Goal: Book appointment/travel/reservation

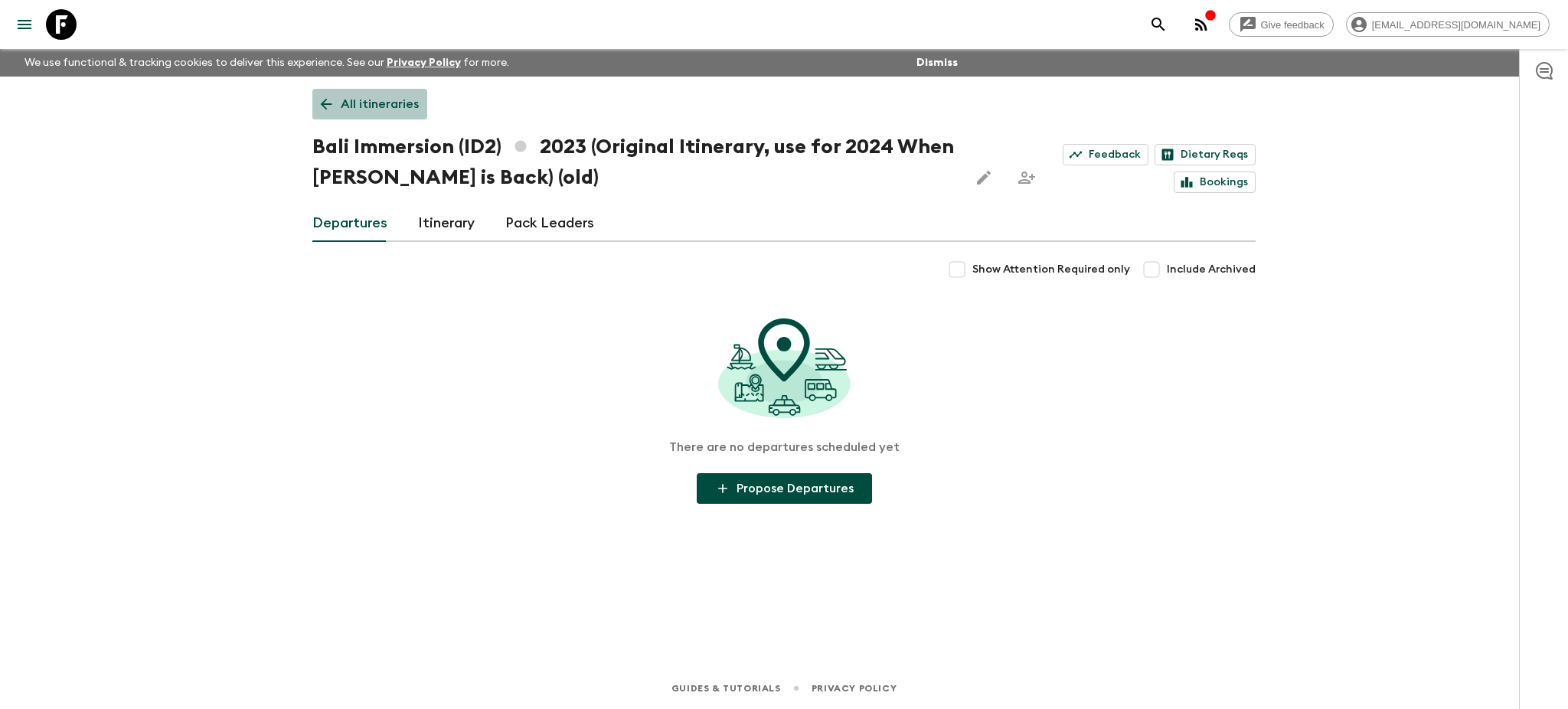
click at [321, 103] on icon at bounding box center [326, 104] width 17 height 17
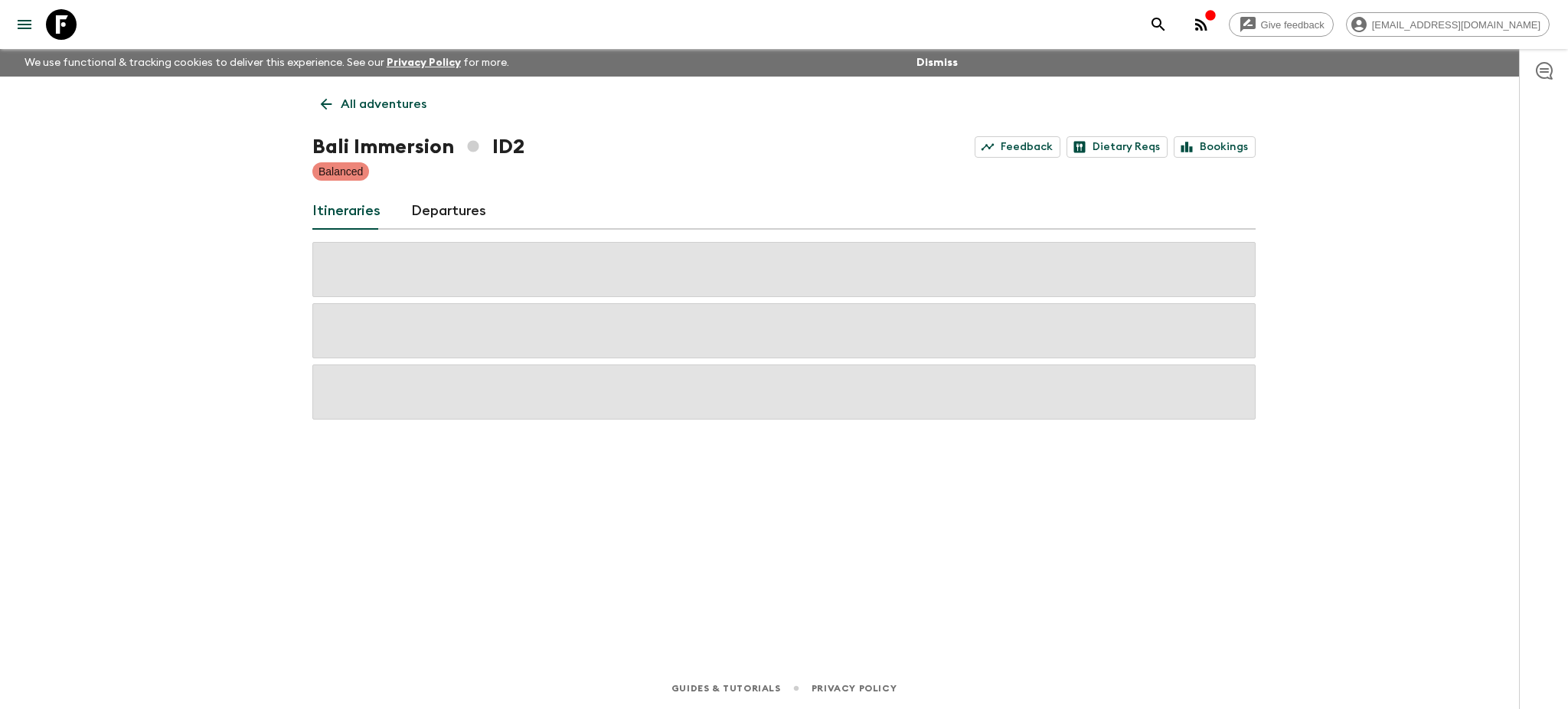
click at [321, 103] on icon at bounding box center [326, 104] width 17 height 17
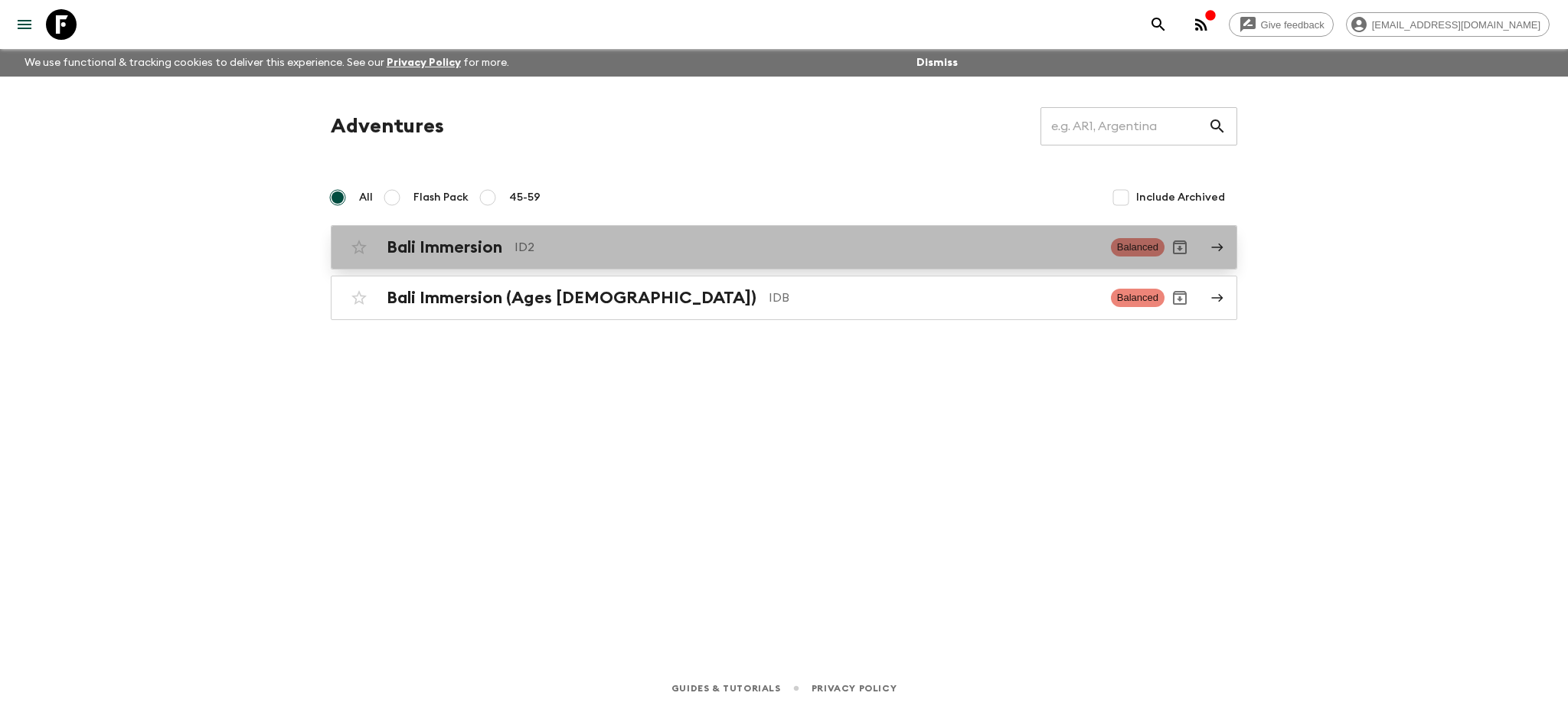
click at [1211, 249] on icon at bounding box center [1218, 248] width 14 height 14
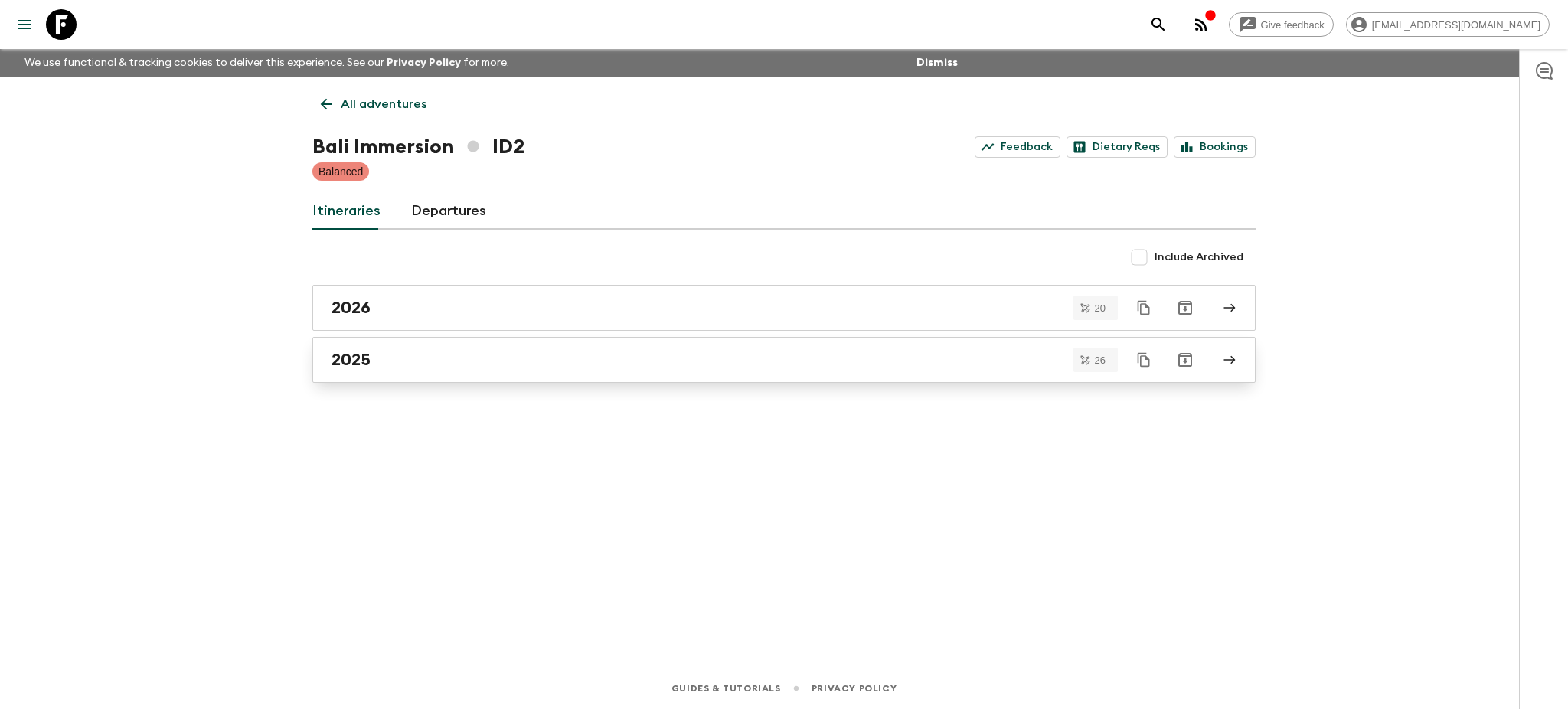
click at [1233, 354] on icon at bounding box center [1229, 360] width 14 height 14
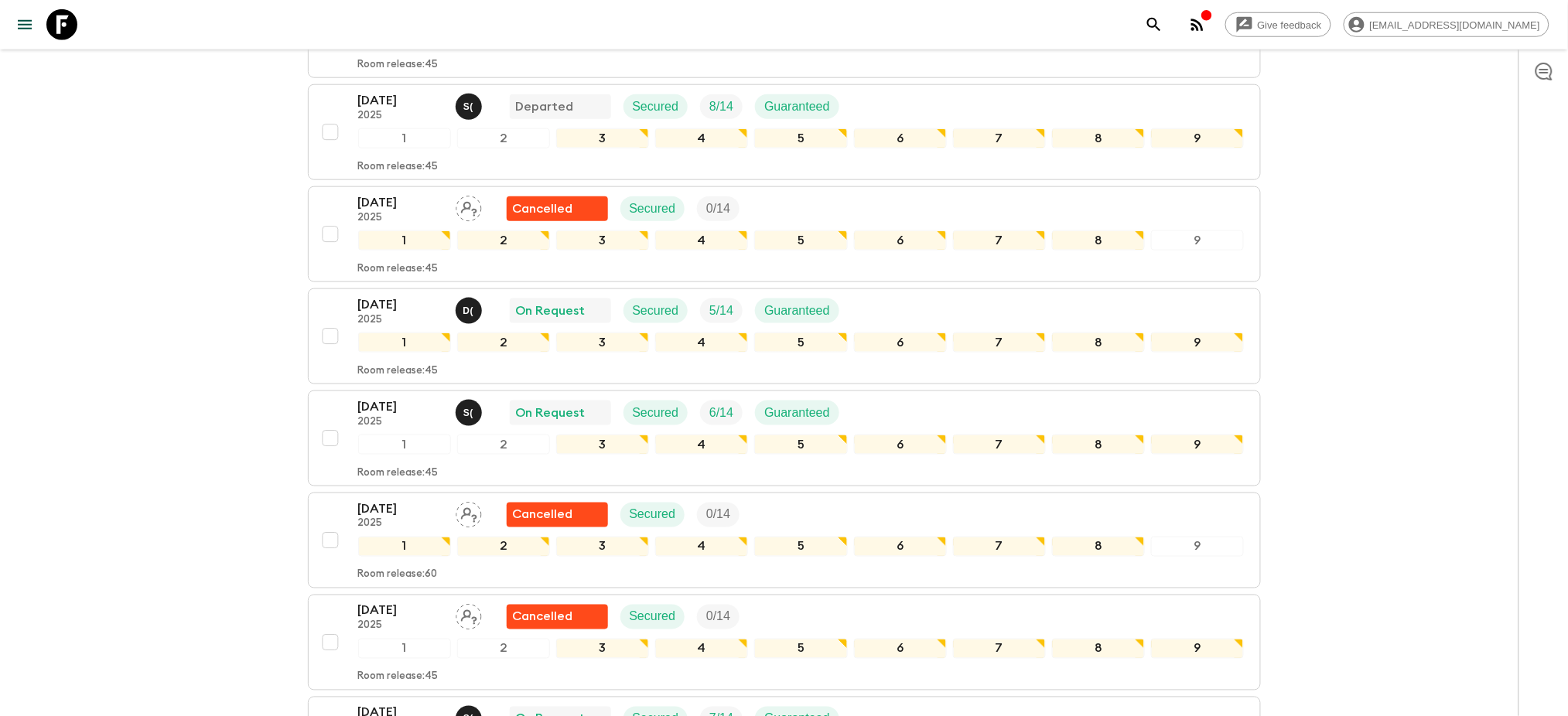
scroll to position [515, 0]
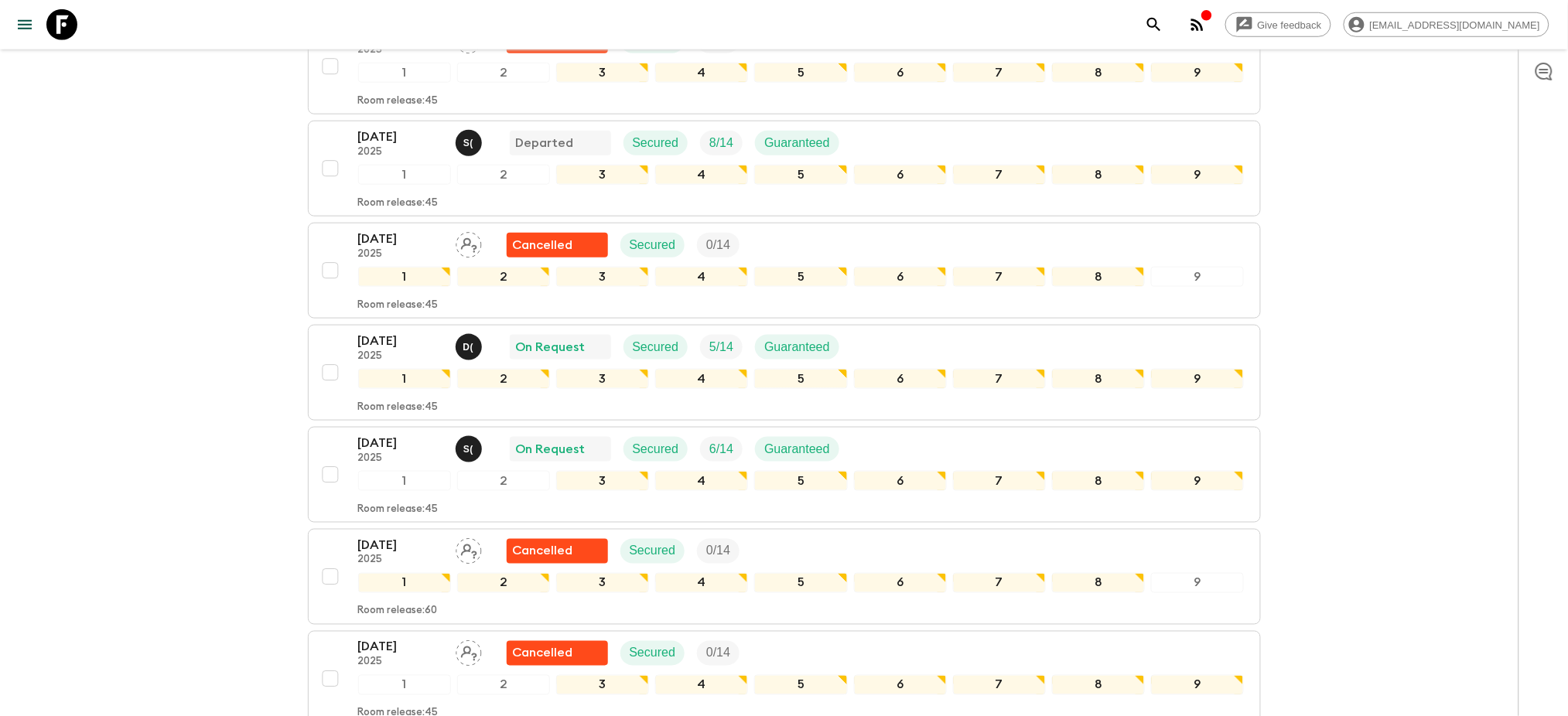
click at [900, 340] on div "[DATE] 2025 D ( On Request Secured 5 / 14 Guaranteed" at bounding box center [801, 347] width 887 height 31
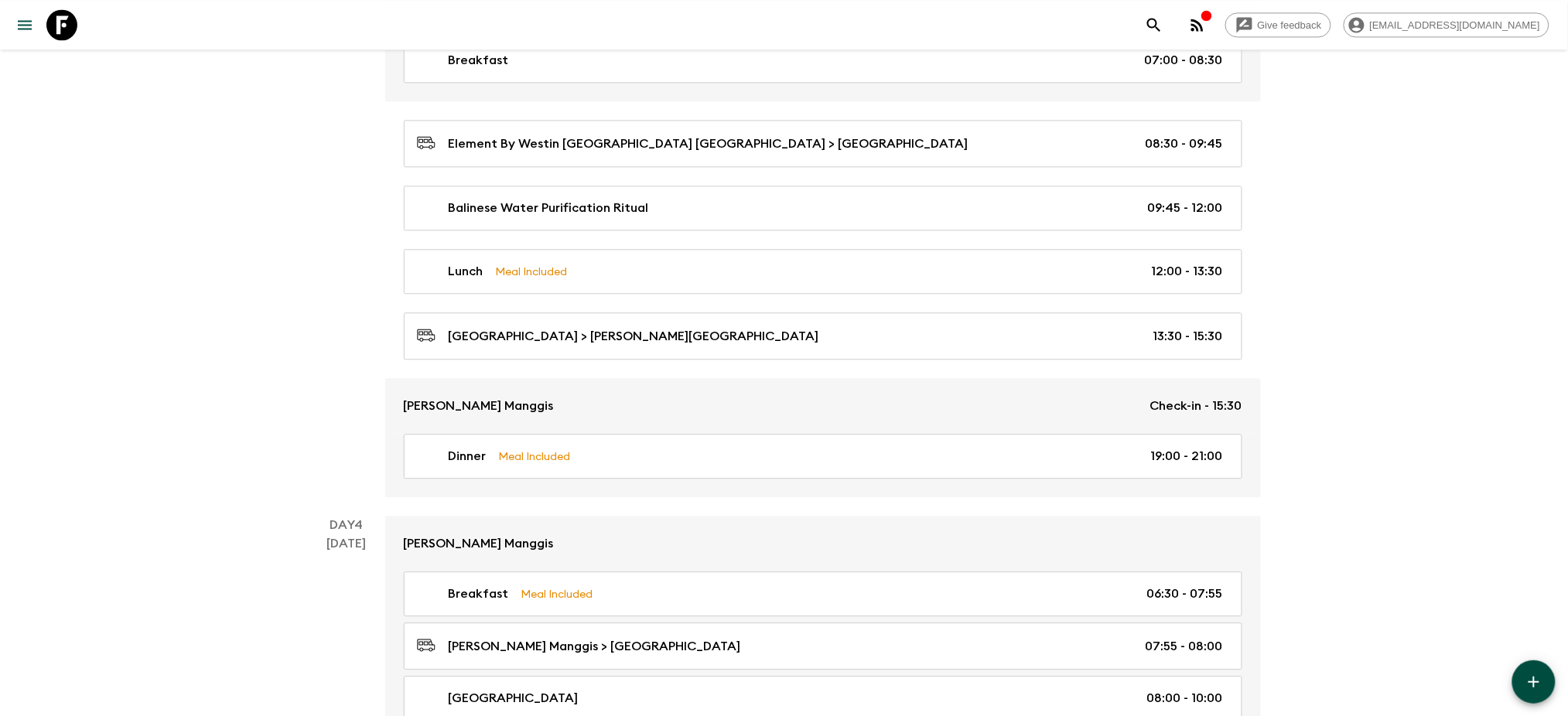
scroll to position [1171, 0]
